Goal: Task Accomplishment & Management: Use online tool/utility

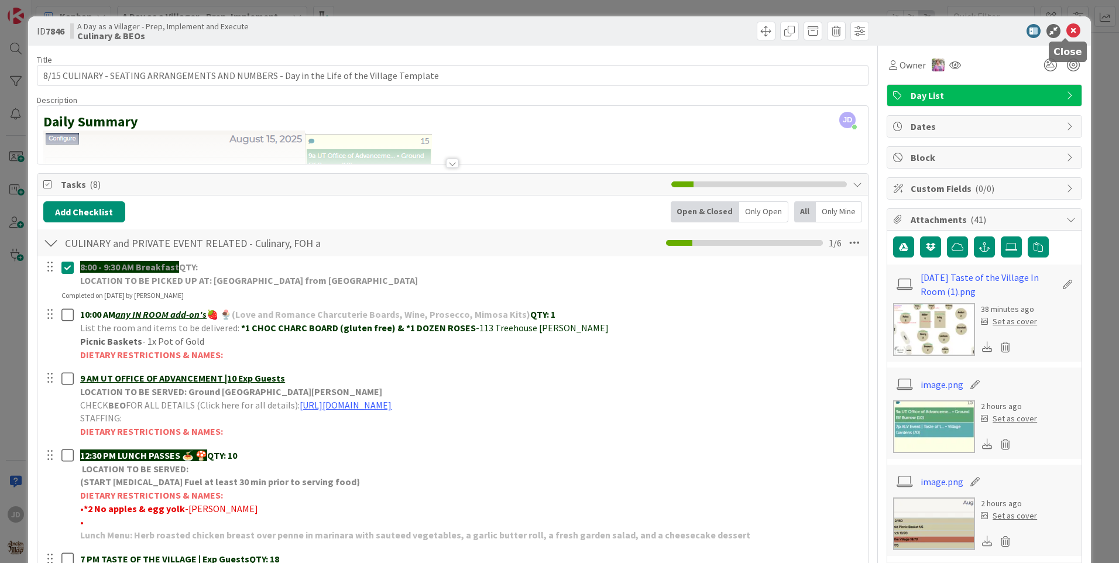
click at [1069, 36] on icon at bounding box center [1074, 31] width 14 height 14
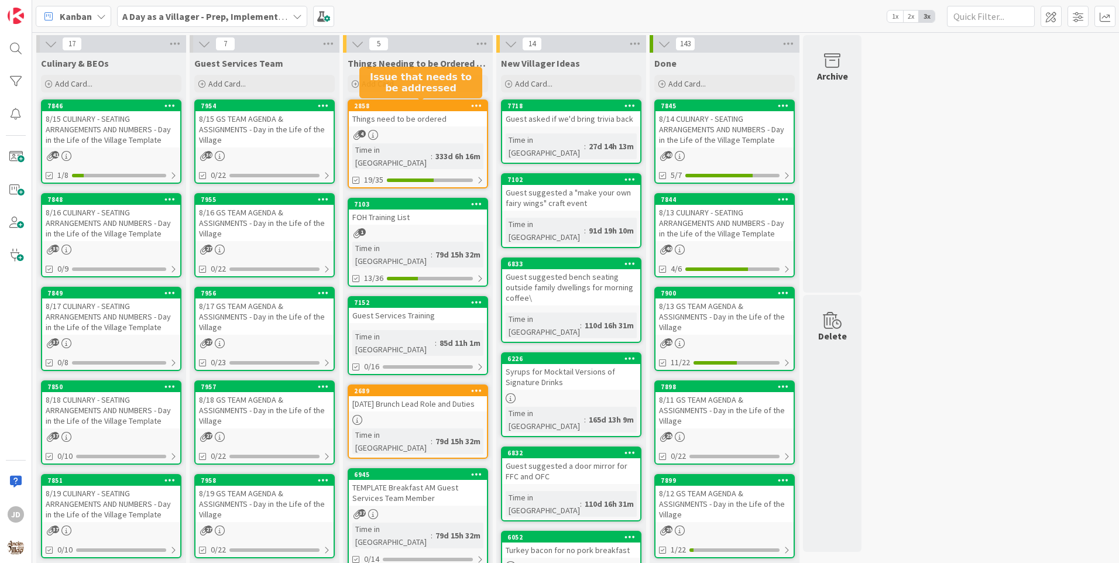
click at [419, 122] on div "Things need to be ordered" at bounding box center [418, 118] width 138 height 15
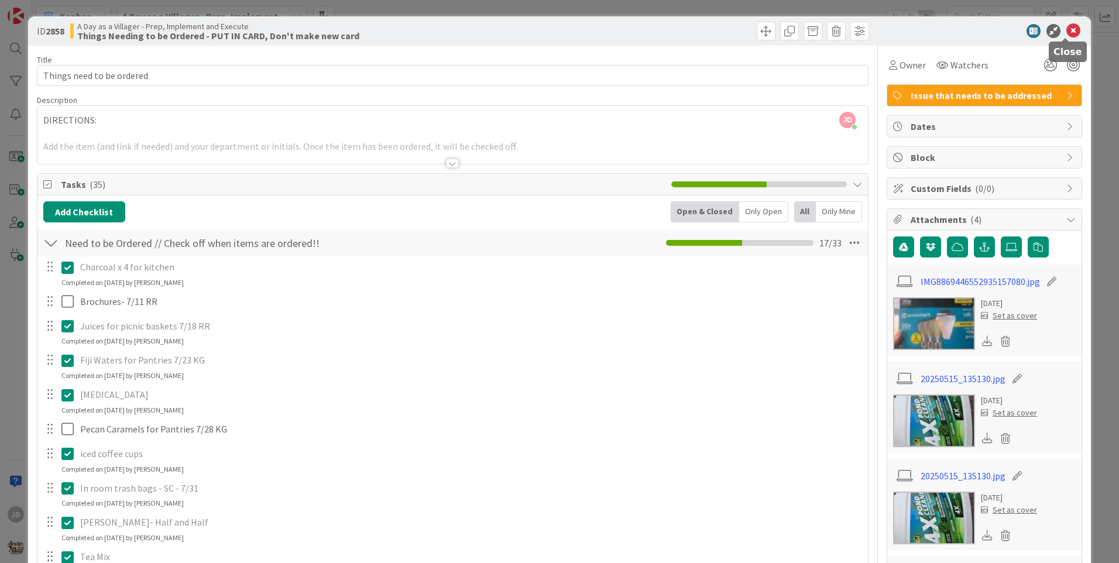
click at [1067, 33] on icon at bounding box center [1074, 31] width 14 height 14
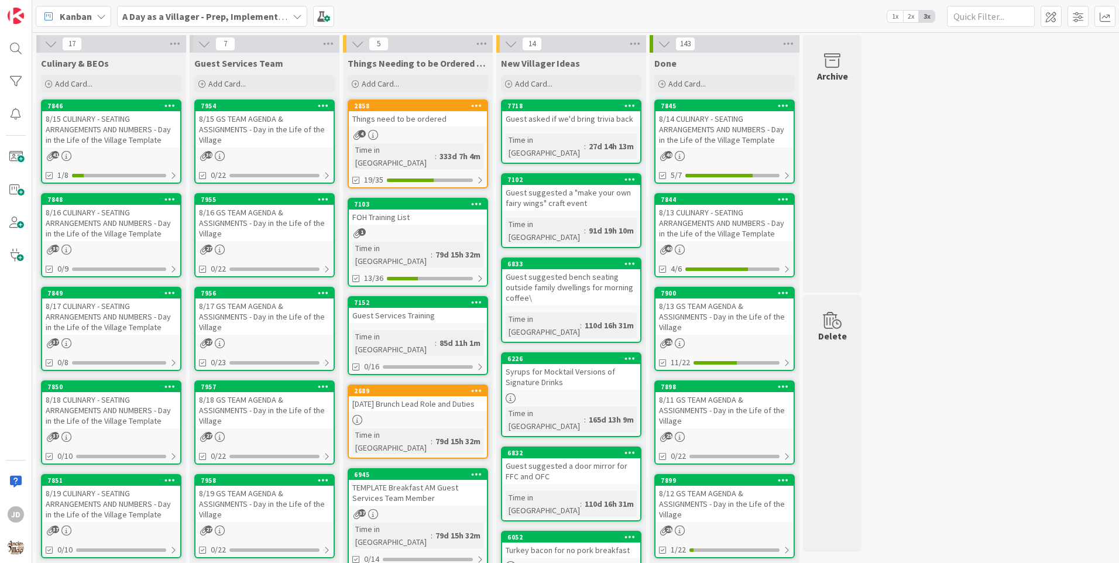
click at [377, 114] on div "Things need to be ordered" at bounding box center [418, 118] width 138 height 15
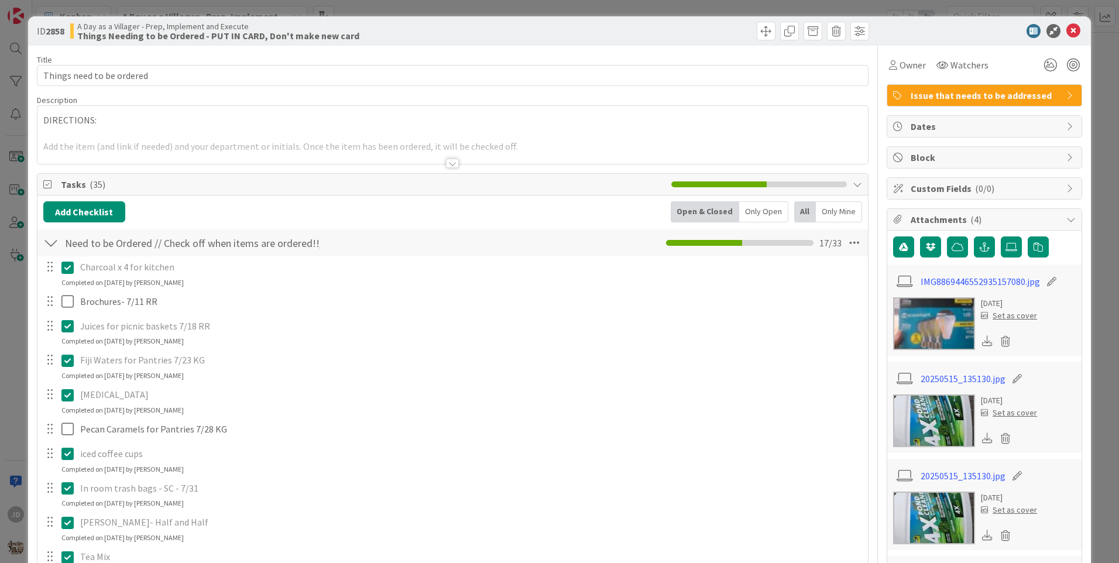
scroll to position [761, 0]
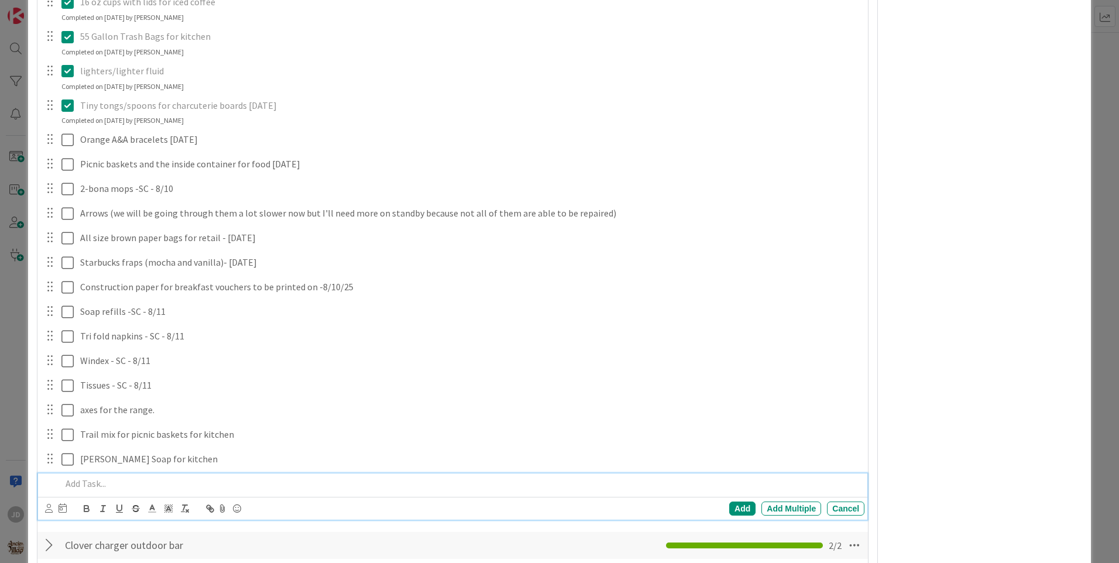
click at [115, 486] on p at bounding box center [460, 483] width 799 height 13
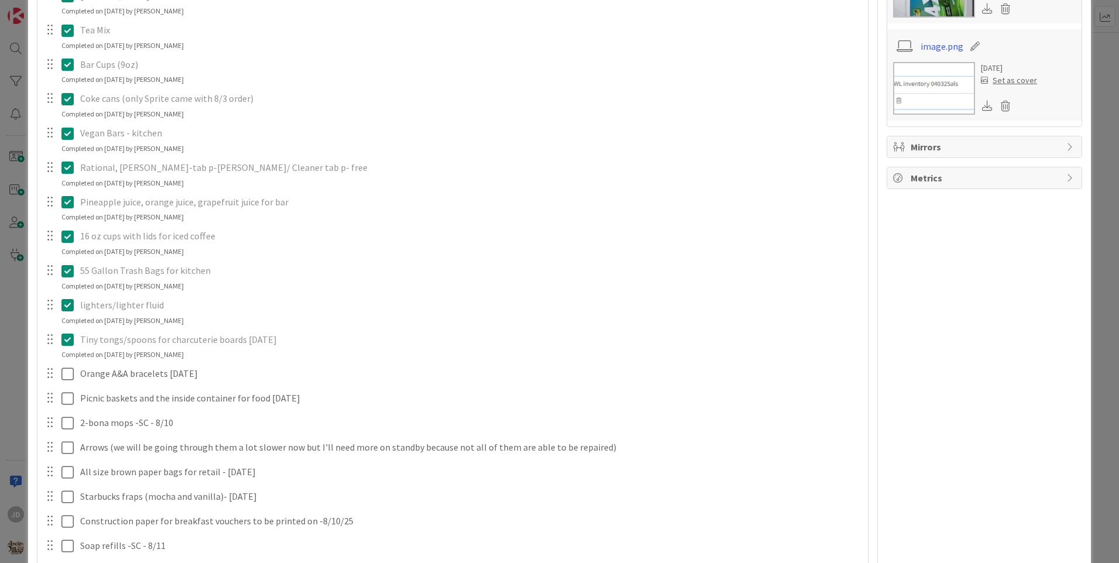
scroll to position [0, 0]
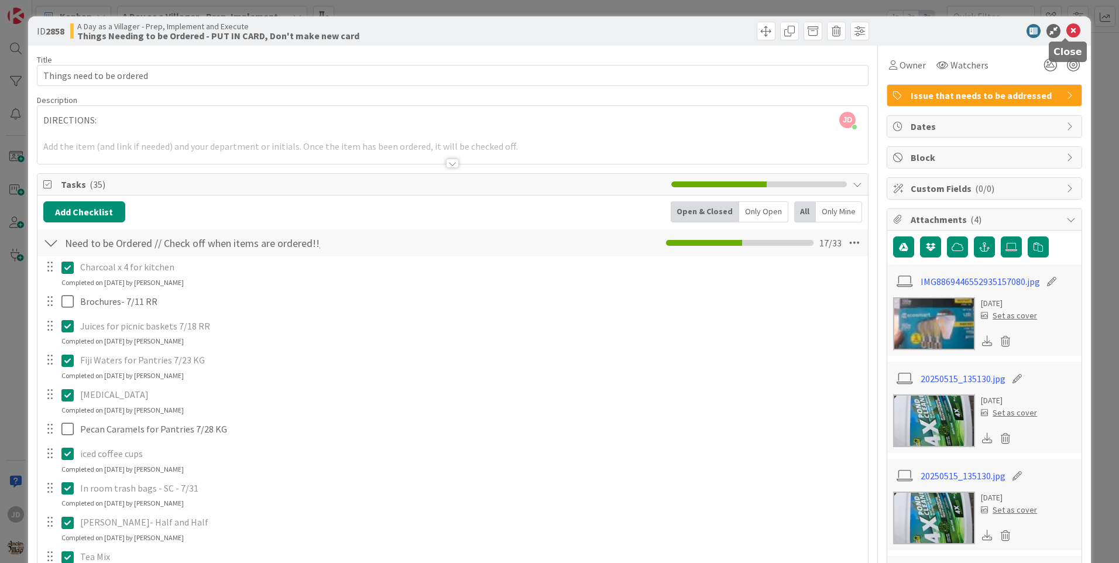
click at [1067, 34] on icon at bounding box center [1074, 31] width 14 height 14
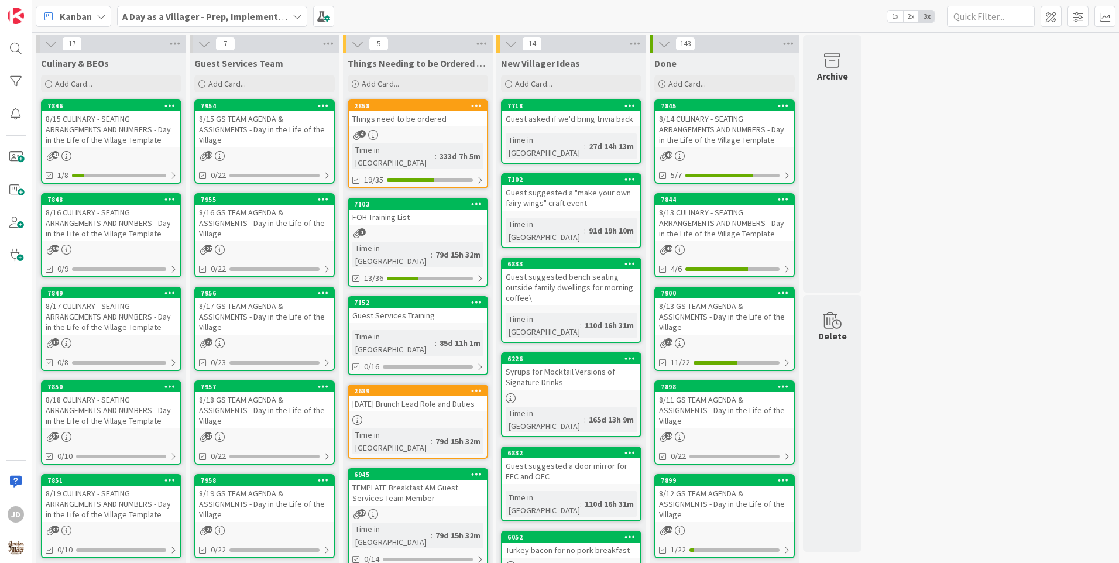
click at [995, 317] on div "17 Culinary & BEOs Add Card... 7846 8/15 CULINARY - SEATING ARRANGEMENTS AND NU…" at bounding box center [576, 552] width 1083 height 1035
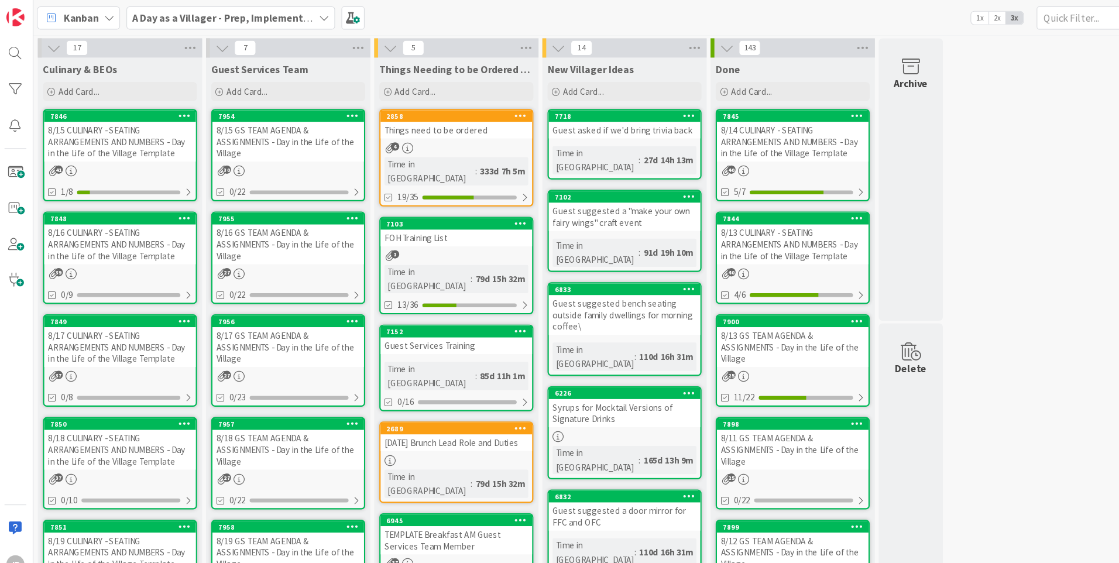
scroll to position [464, 0]
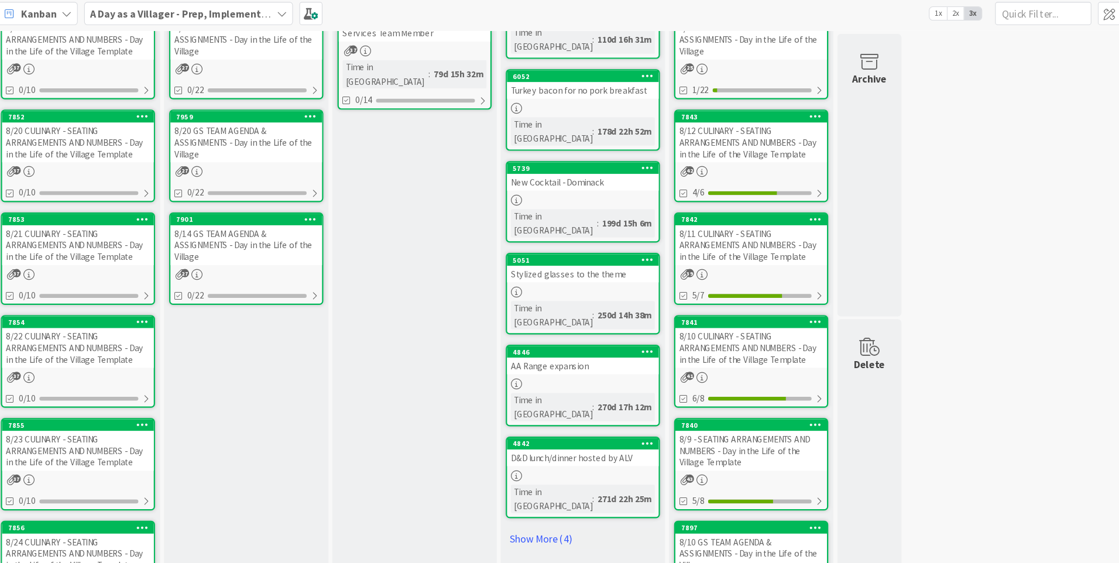
drag, startPoint x: 436, startPoint y: 513, endPoint x: 396, endPoint y: 160, distance: 354.6
click at [396, 160] on div "Things Needing to be Ordered - PUT IN CARD, Don't make new card Add Card... 285…" at bounding box center [418, 95] width 150 height 1012
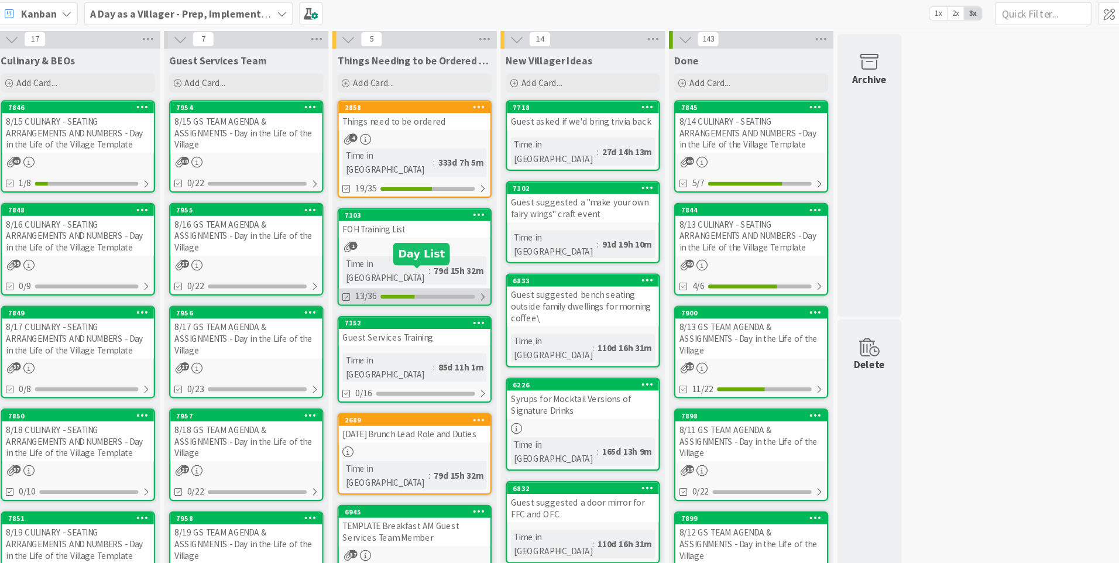
scroll to position [0, 0]
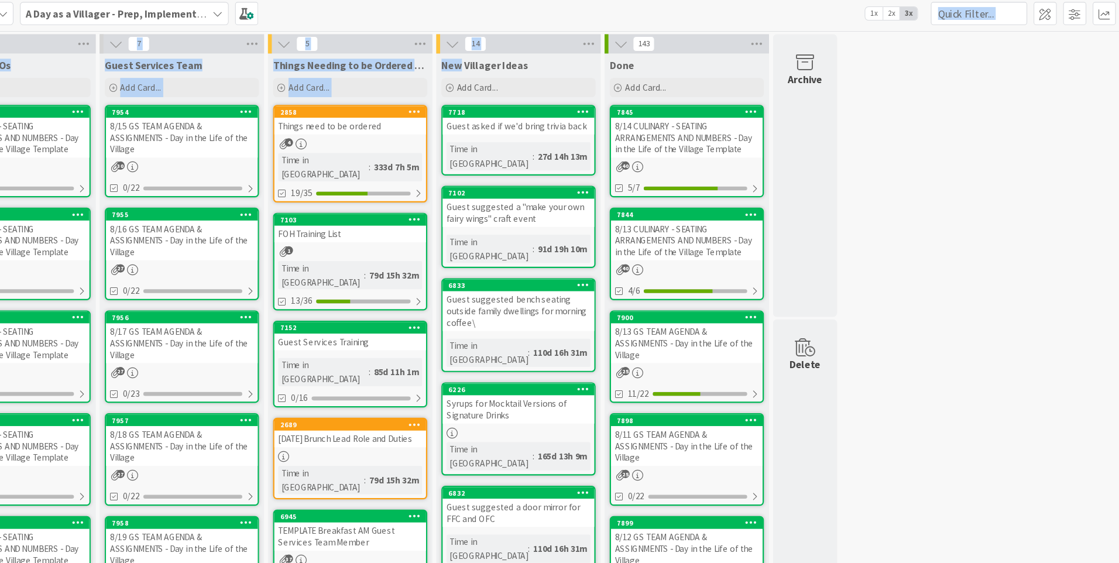
drag, startPoint x: 447, startPoint y: 19, endPoint x: 560, endPoint y: 60, distance: 120.8
click at [556, 61] on div "Kanban A Day as a Villager - Prep, Implement and Execute 1x 2x 3x 17 Culinary &…" at bounding box center [575, 281] width 1087 height 563
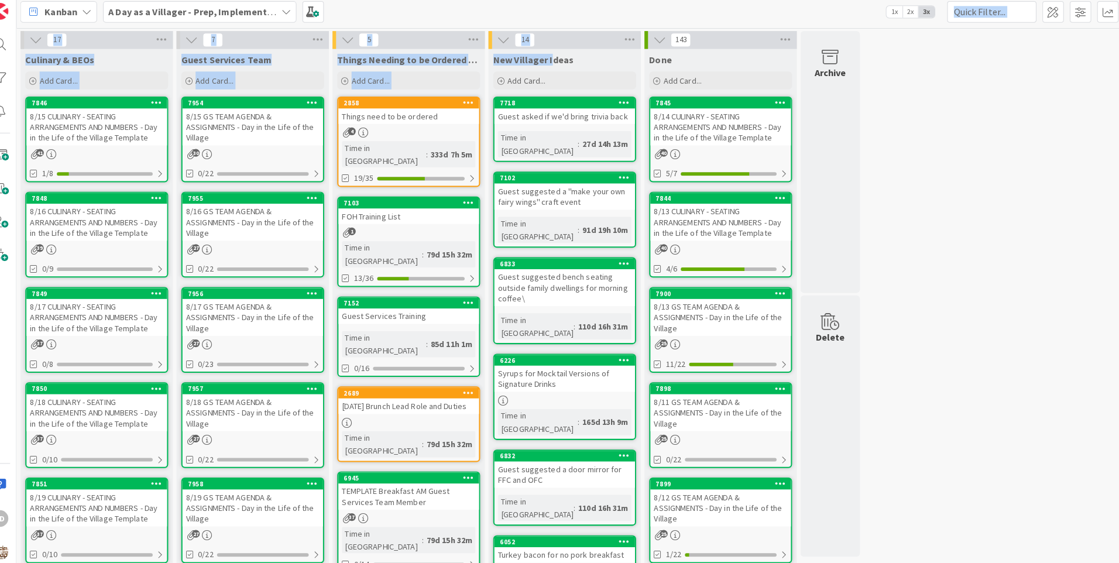
click at [443, 18] on div "Kanban A Day as a Villager - Prep, Implement and Execute 1x 2x 3x" at bounding box center [575, 16] width 1087 height 32
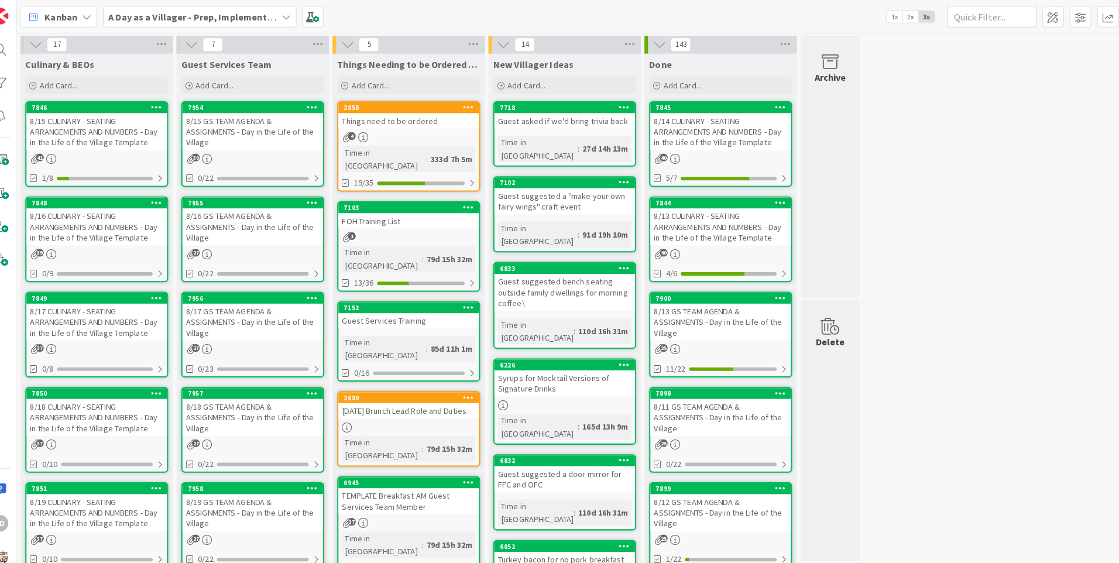
click at [463, 23] on div "Kanban A Day as a Villager - Prep, Implement and Execute 1x 2x 3x" at bounding box center [575, 16] width 1087 height 32
click at [458, 18] on div "Kanban A Day as a Villager - Prep, Implement and Execute 1x 2x 3x" at bounding box center [575, 16] width 1087 height 32
click at [450, 7] on div "Kanban A Day as a Villager - Prep, Implement and Execute 1x 2x 3x" at bounding box center [575, 16] width 1087 height 32
click at [409, 8] on div "Kanban A Day as a Villager - Prep, Implement and Execute 1x 2x 3x" at bounding box center [575, 16] width 1087 height 32
click at [440, 123] on div "Things need to be ordered" at bounding box center [418, 118] width 138 height 15
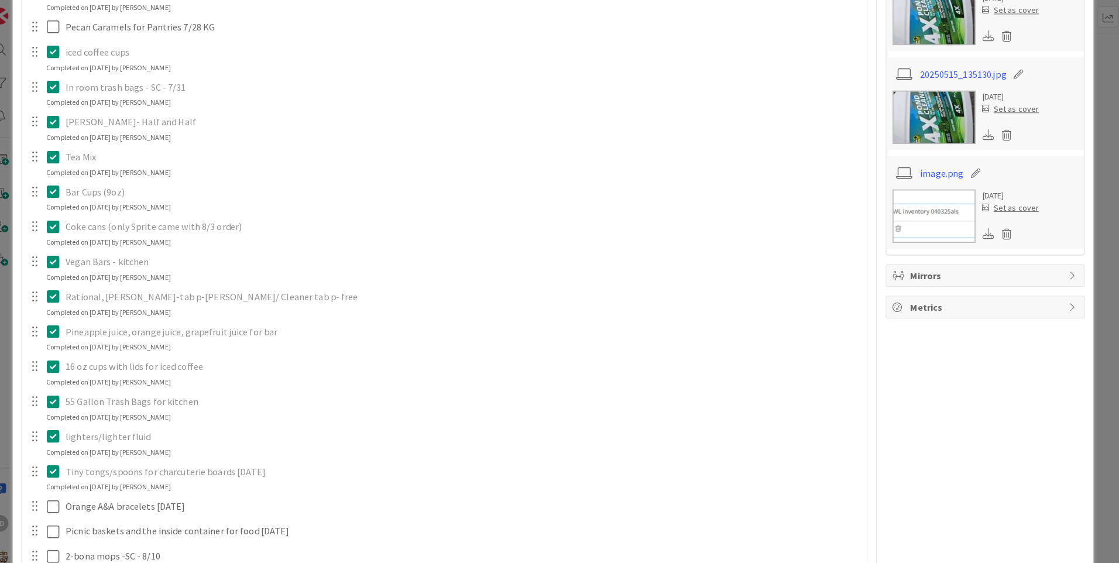
scroll to position [633, 0]
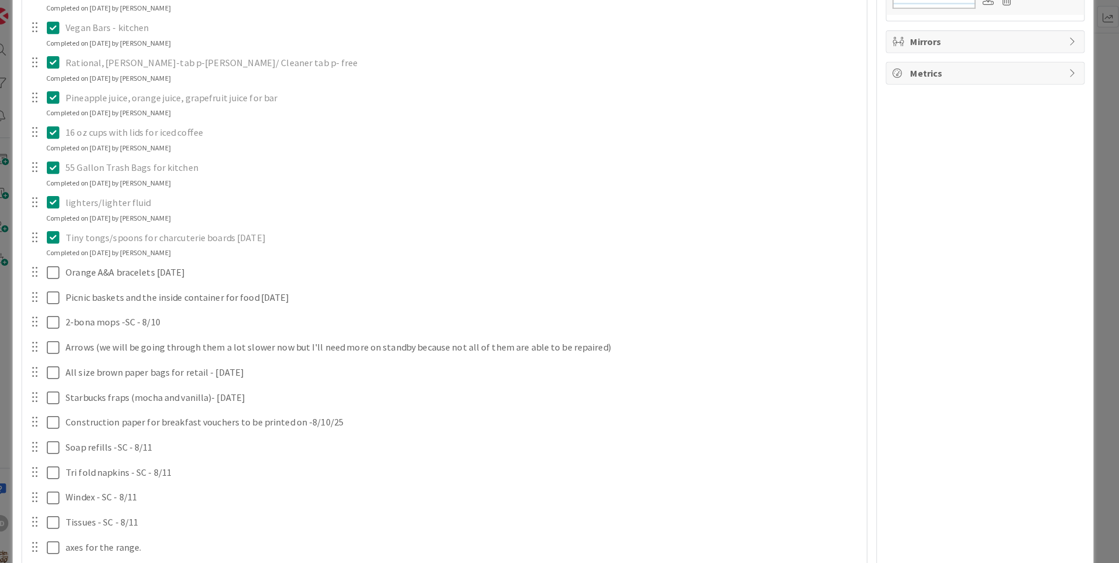
click at [69, 132] on icon at bounding box center [70, 131] width 18 height 14
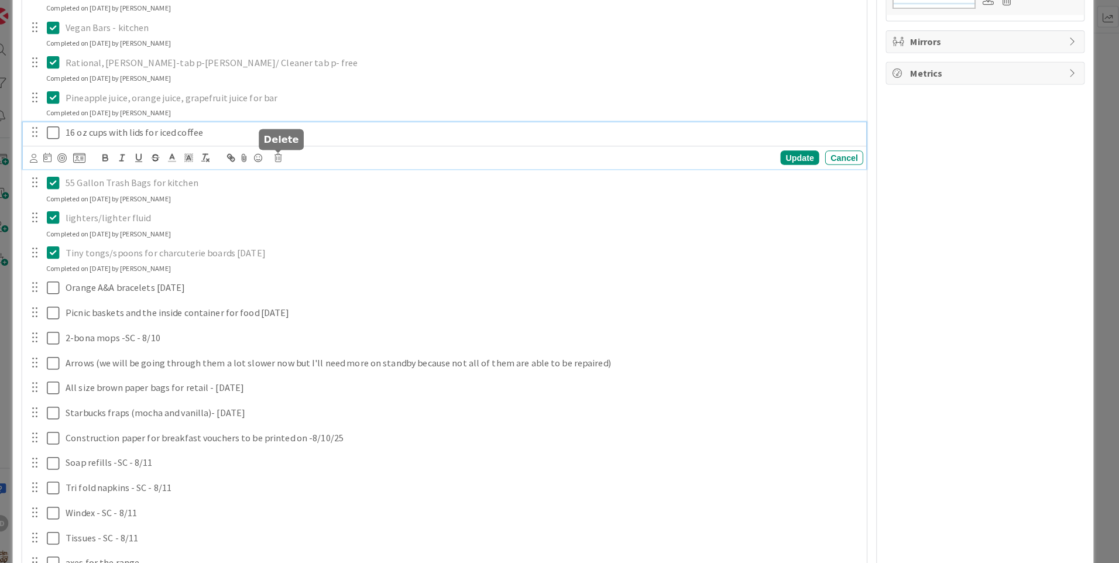
click at [292, 155] on icon at bounding box center [289, 155] width 7 height 8
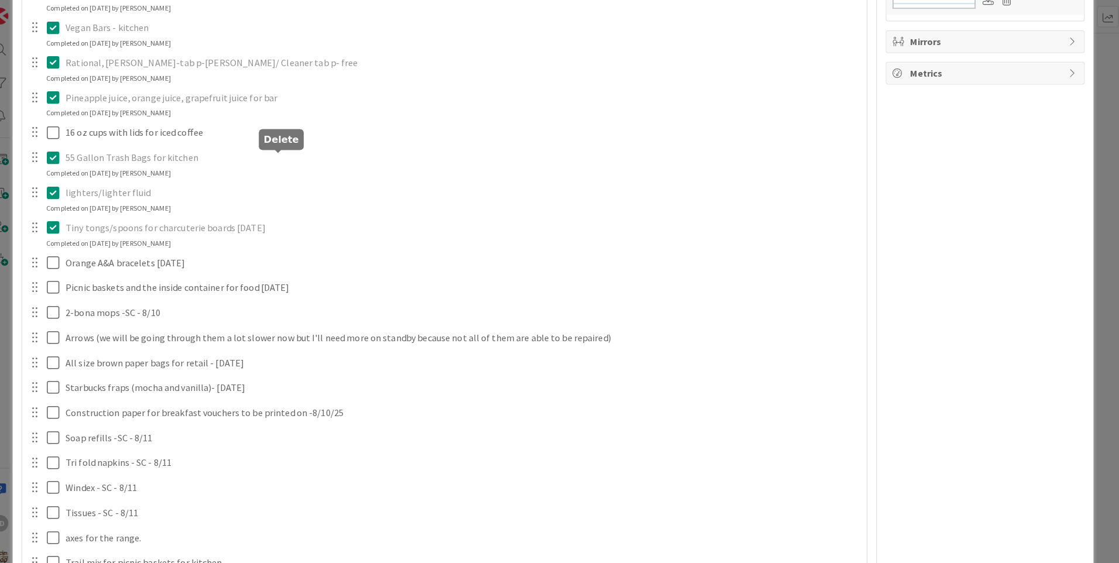
click at [321, 201] on div "Charcoal x 4 for kitchen Update Cancel Completed on [DATE] by [PERSON_NAME] Bro…" at bounding box center [452, 121] width 819 height 994
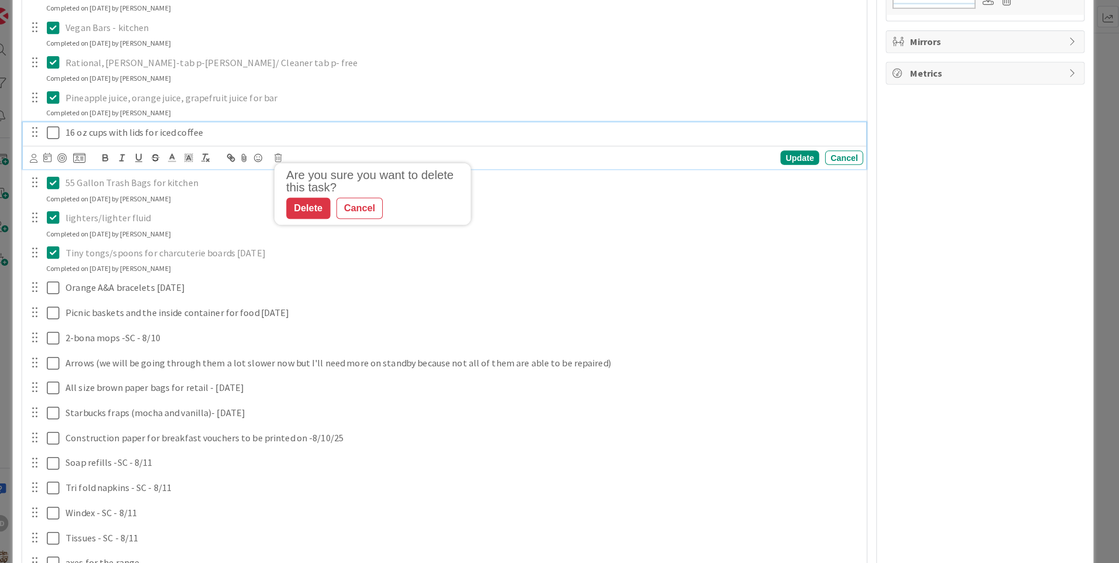
click at [129, 126] on p "16 oz cups with lids for iced coffee" at bounding box center [470, 130] width 780 height 13
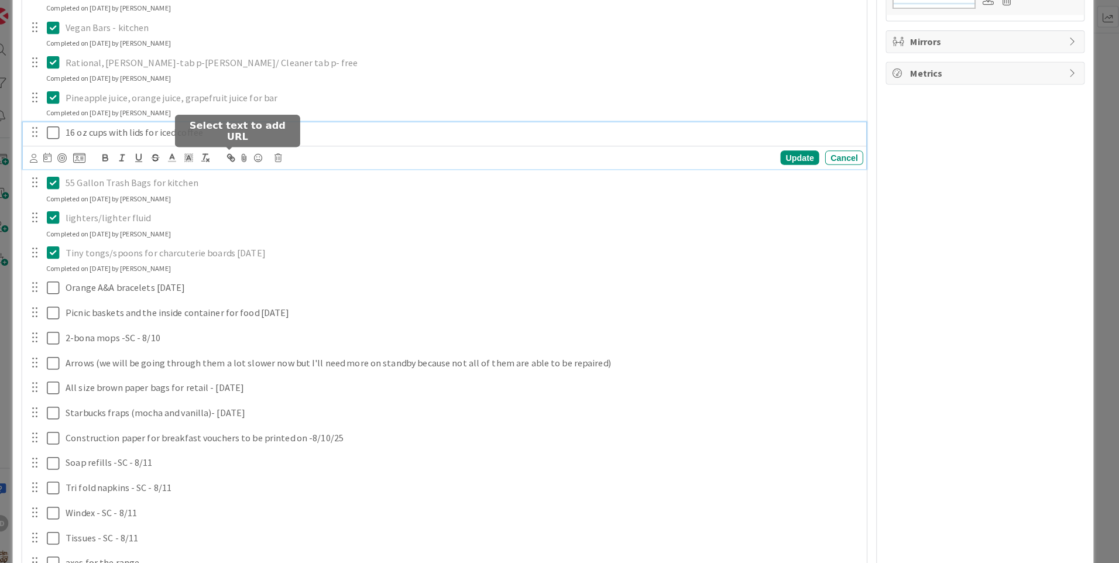
click at [290, 156] on icon at bounding box center [289, 155] width 7 height 8
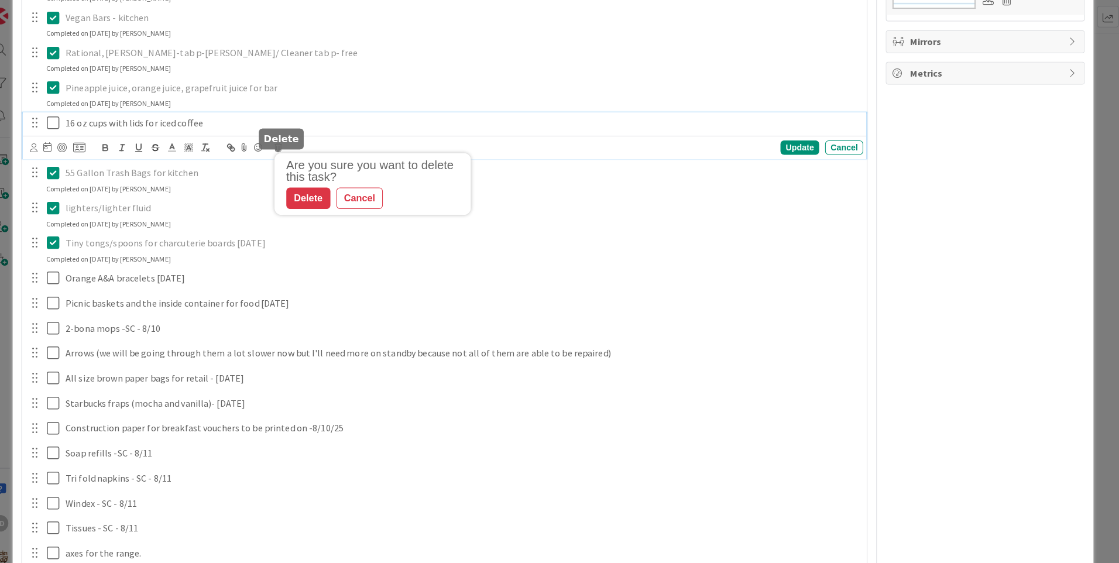
scroll to position [624, 0]
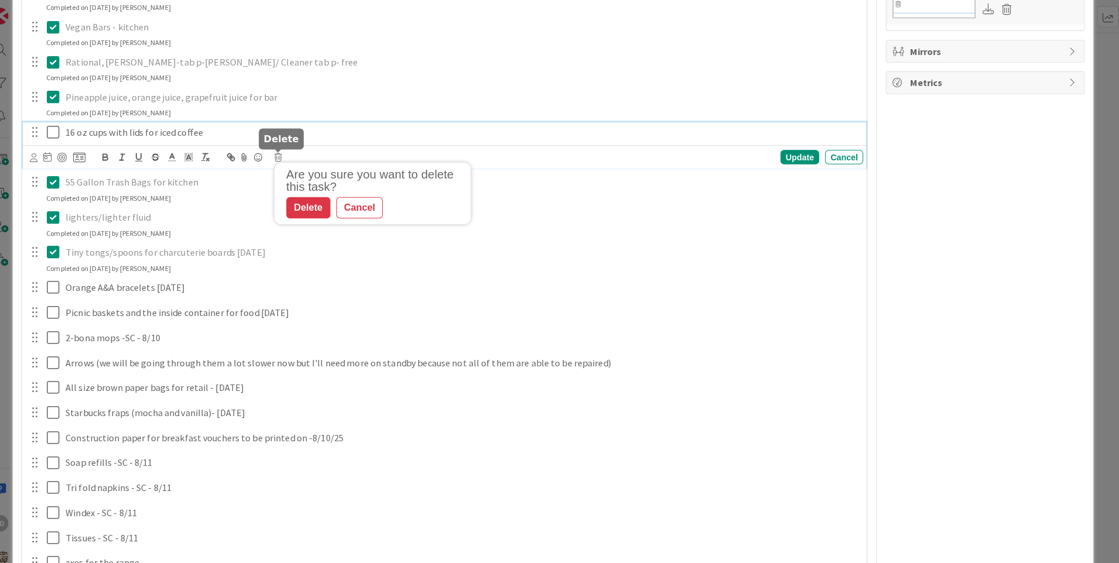
click at [290, 155] on icon at bounding box center [289, 154] width 7 height 8
click at [289, 155] on icon at bounding box center [289, 154] width 7 height 8
click at [308, 197] on div "Delete" at bounding box center [318, 204] width 43 height 21
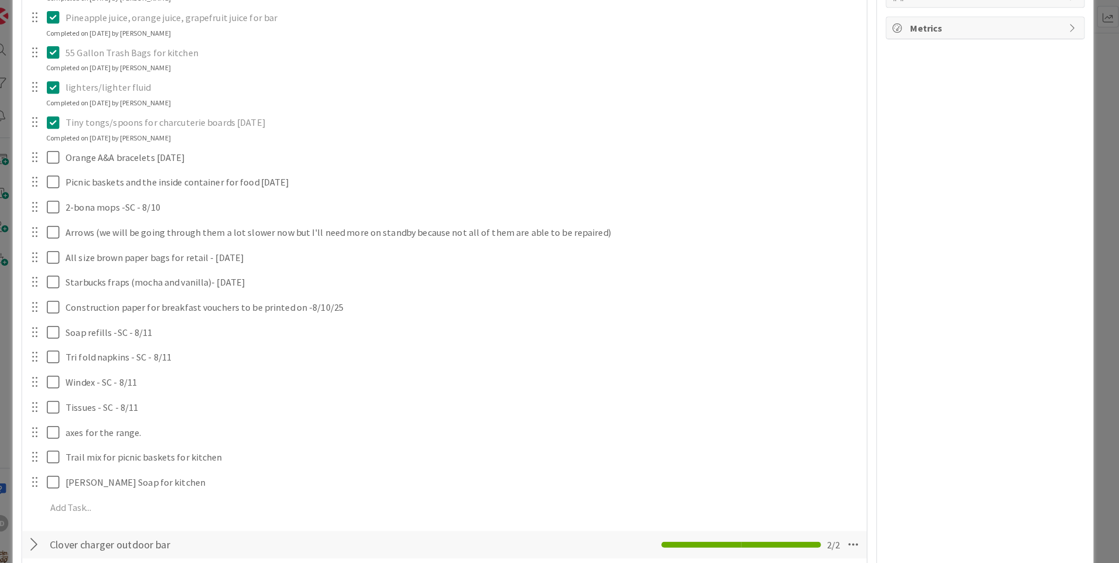
scroll to position [0, 0]
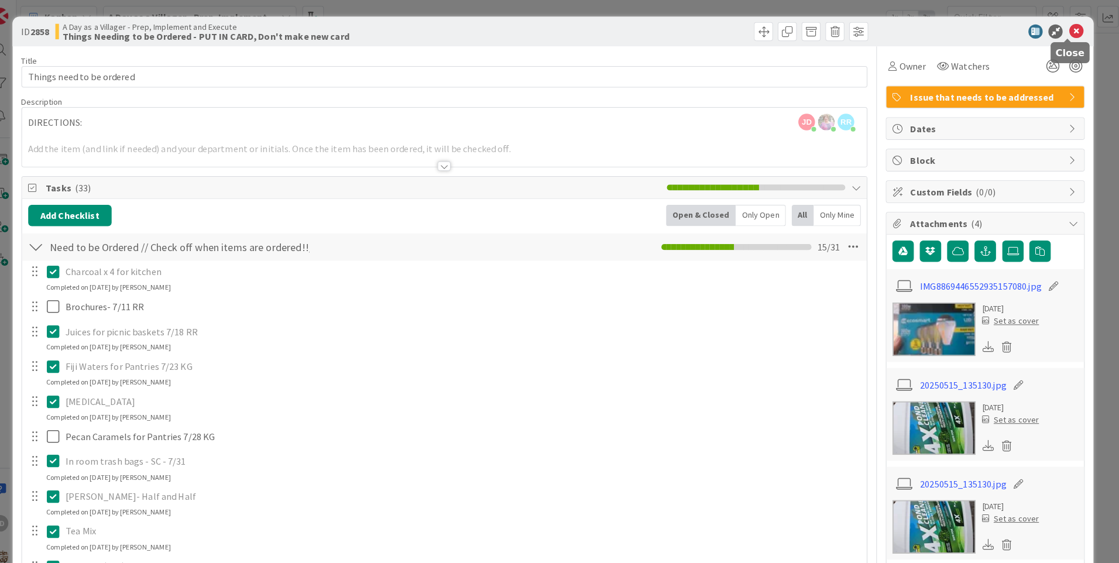
click at [1067, 34] on icon at bounding box center [1074, 31] width 14 height 14
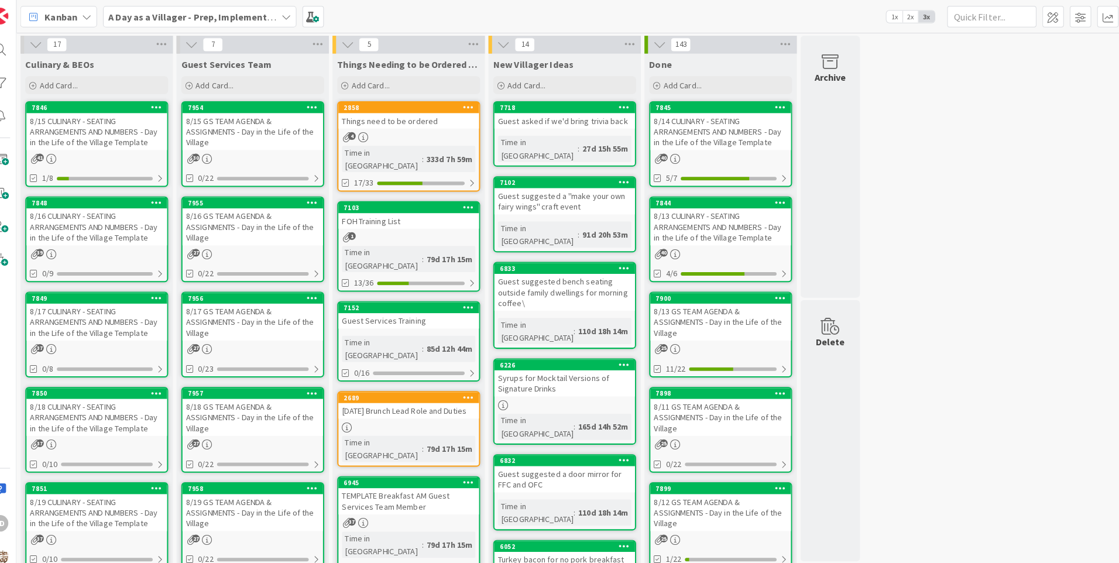
click at [718, 9] on div "Kanban A Day as a Villager - Prep, Implement and Execute 1x 2x 3x" at bounding box center [575, 16] width 1087 height 32
